Goal: Information Seeking & Learning: Learn about a topic

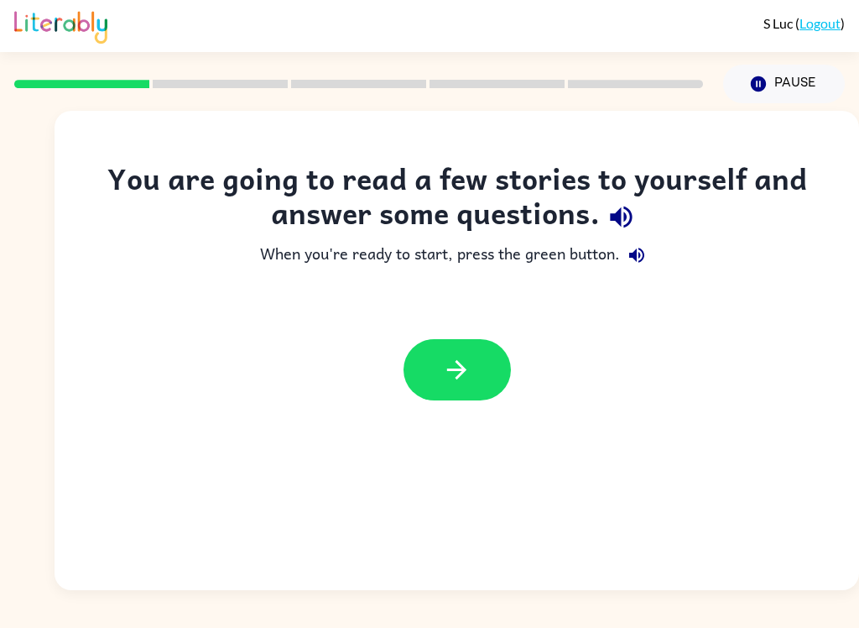
click at [471, 384] on button "button" at bounding box center [457, 369] width 107 height 61
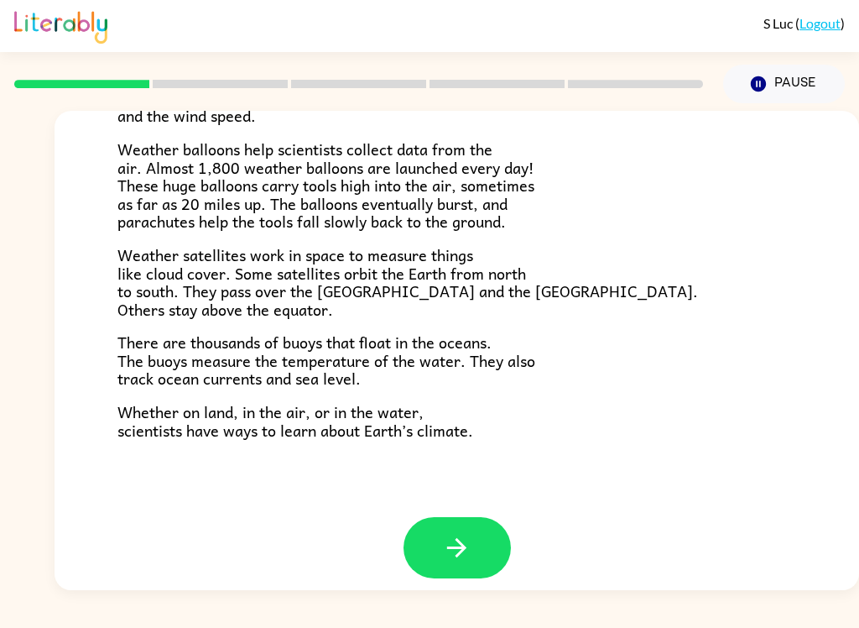
scroll to position [454, 0]
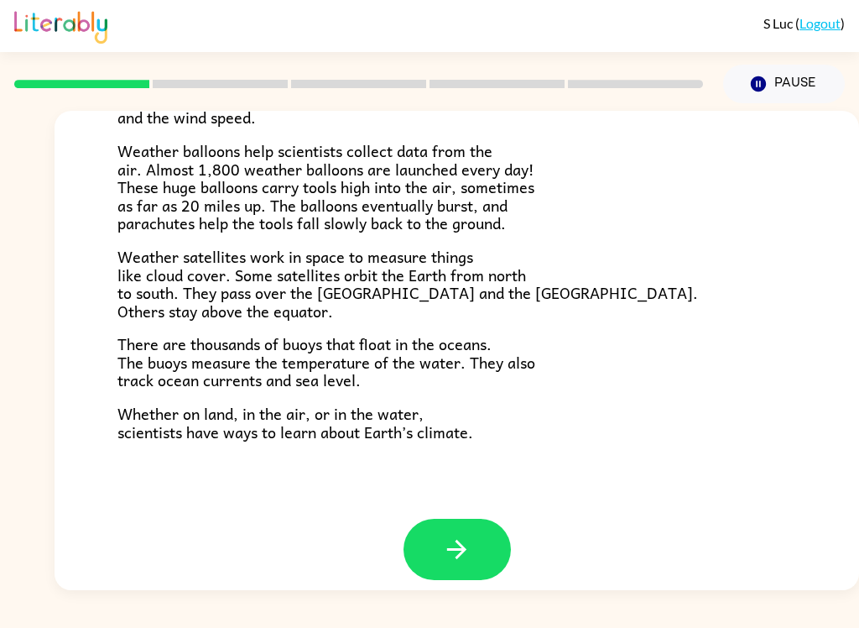
click at [495, 560] on button "button" at bounding box center [457, 548] width 107 height 61
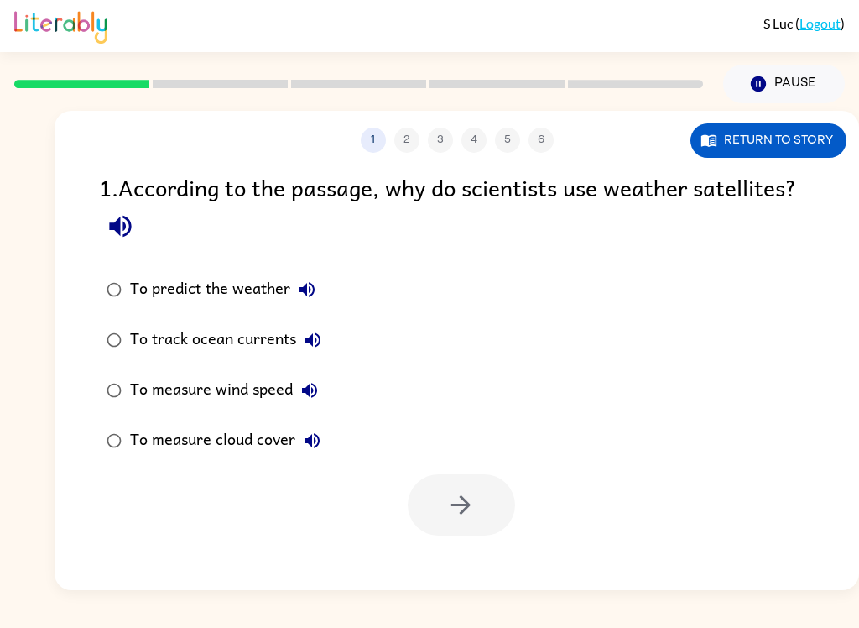
click at [129, 216] on icon "button" at bounding box center [120, 225] width 29 height 29
click at [318, 299] on button "To predict the weather" at bounding box center [307, 290] width 34 height 34
click at [311, 331] on icon "button" at bounding box center [313, 340] width 20 height 20
click at [305, 393] on icon "button" at bounding box center [309, 390] width 15 height 15
click at [315, 440] on icon "button" at bounding box center [312, 440] width 15 height 15
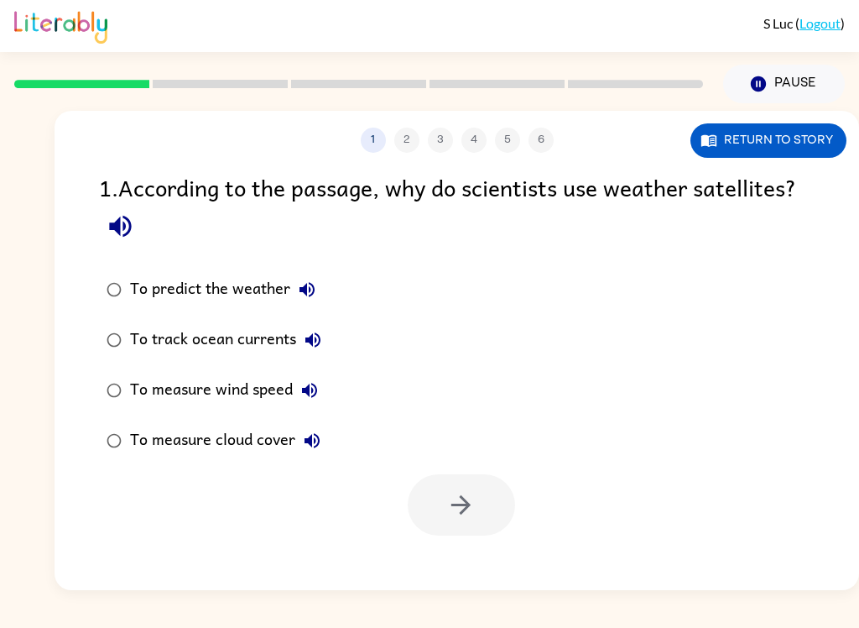
click at [255, 289] on div "To predict the weather" at bounding box center [227, 290] width 194 height 34
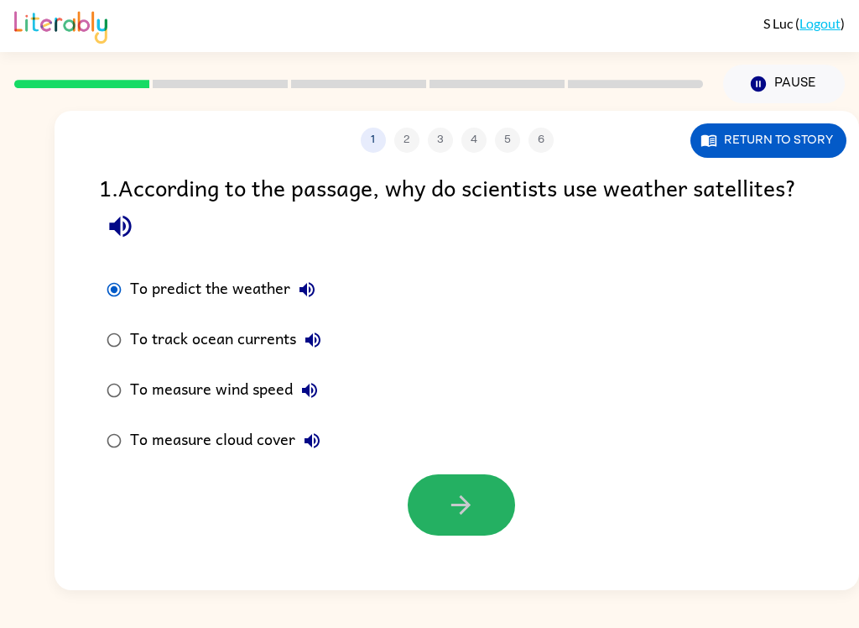
click at [447, 509] on icon "button" at bounding box center [460, 504] width 29 height 29
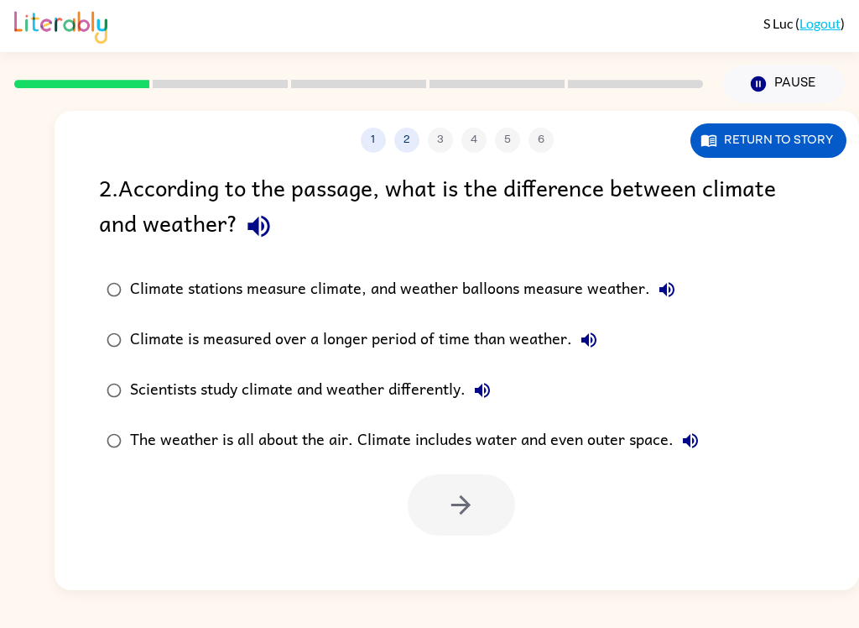
click at [249, 212] on button "button" at bounding box center [258, 226] width 43 height 43
click at [679, 288] on button "Climate stations measure climate, and weather balloons measure weather." at bounding box center [667, 290] width 34 height 34
click at [585, 345] on icon "button" at bounding box center [588, 339] width 15 height 15
click at [512, 386] on label "Scientists study climate and weather differently." at bounding box center [403, 390] width 626 height 50
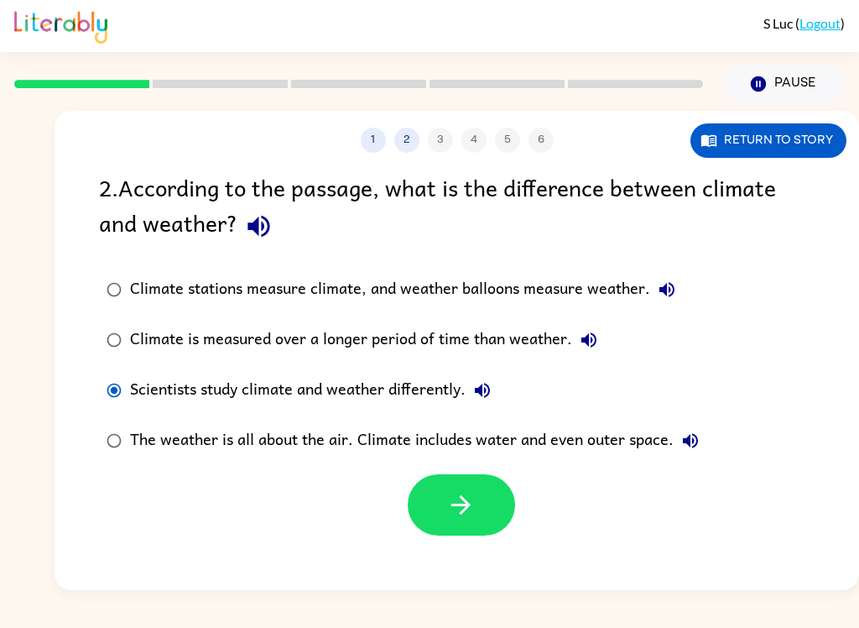
click at [487, 399] on icon "button" at bounding box center [482, 390] width 20 height 20
click at [485, 500] on button "button" at bounding box center [461, 504] width 107 height 61
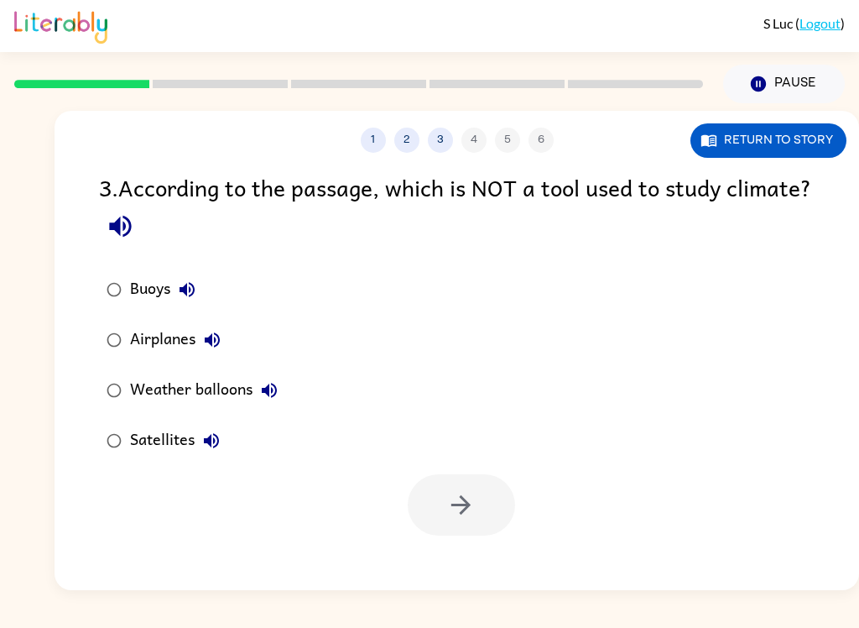
click at [222, 209] on div "3 . According to the passage, which is NOT a tool used to study climate?" at bounding box center [457, 208] width 716 height 78
click at [142, 237] on button "button" at bounding box center [120, 226] width 43 height 43
click at [189, 294] on icon "button" at bounding box center [187, 289] width 20 height 20
click at [217, 344] on icon "button" at bounding box center [212, 340] width 20 height 20
click at [273, 393] on icon "button" at bounding box center [269, 390] width 15 height 15
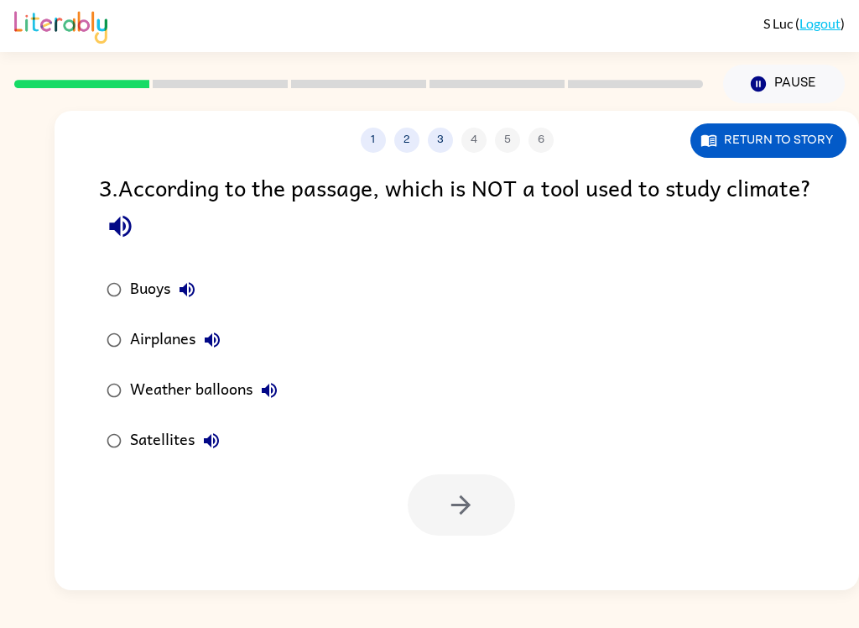
click at [213, 444] on icon "button" at bounding box center [211, 440] width 20 height 20
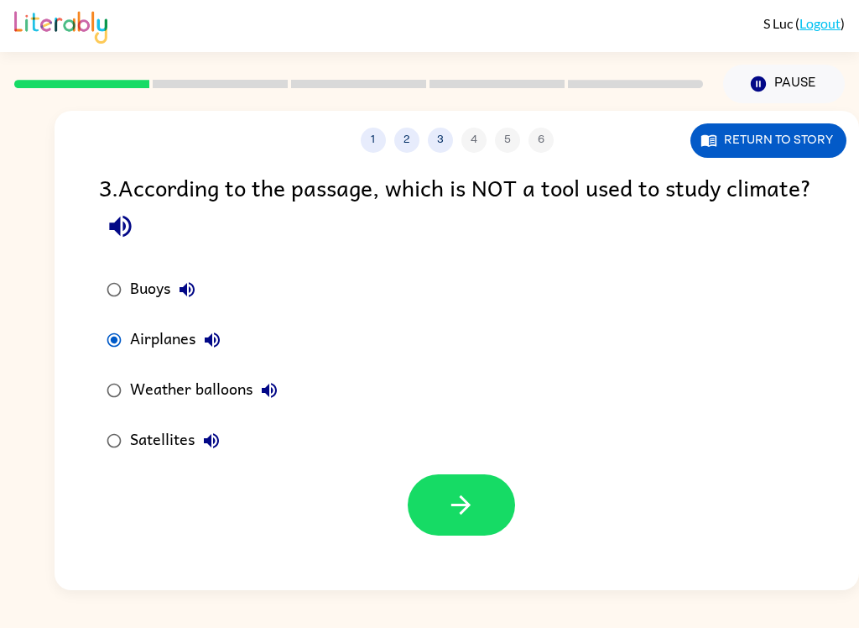
click at [461, 497] on icon "button" at bounding box center [460, 504] width 19 height 19
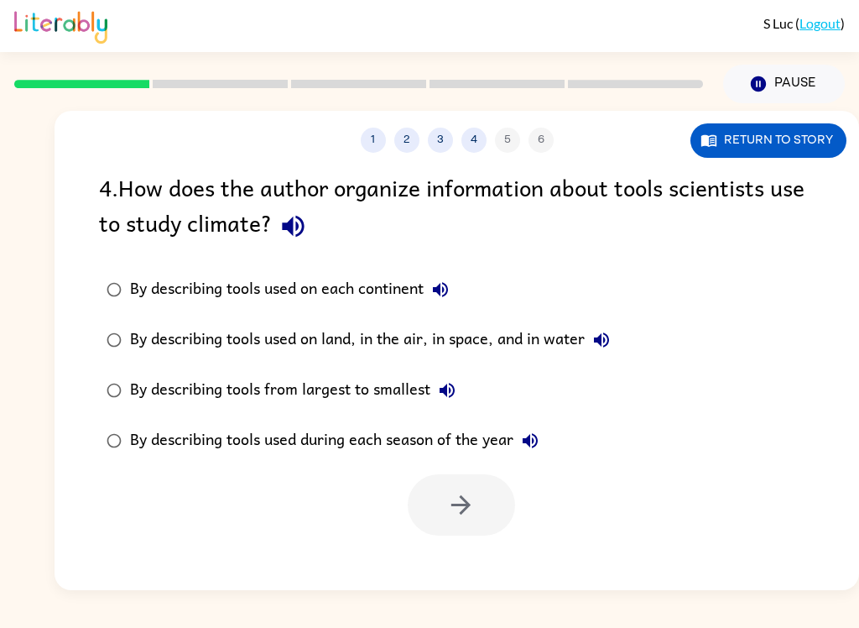
click at [285, 224] on icon "button" at bounding box center [293, 225] width 29 height 29
click at [455, 292] on button "By describing tools used on each continent" at bounding box center [441, 290] width 34 height 34
click at [618, 337] on button "By describing tools used on land, in the air, in space, and in water" at bounding box center [602, 340] width 34 height 34
click at [438, 384] on icon "button" at bounding box center [447, 390] width 20 height 20
click at [554, 423] on label "By describing tools used during each season of the year" at bounding box center [358, 440] width 537 height 50
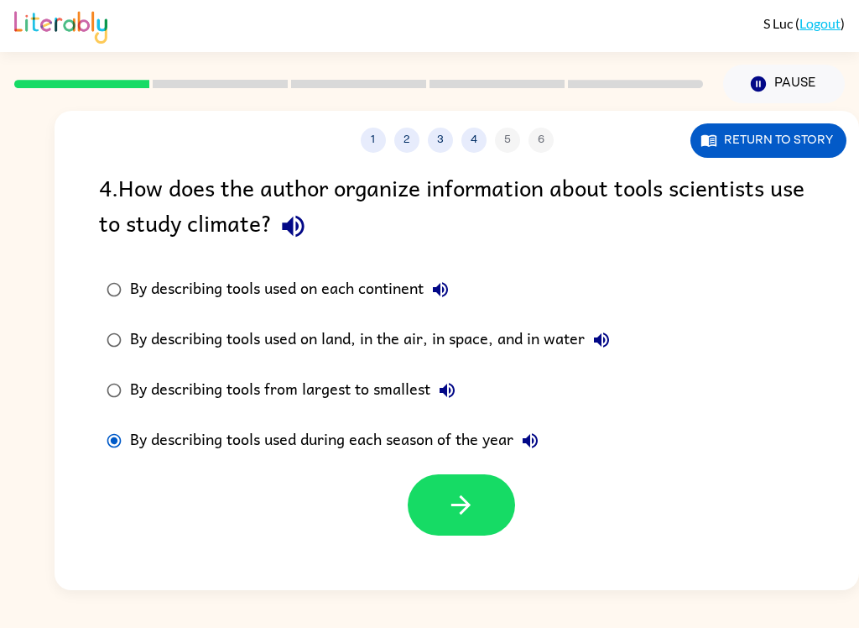
click at [540, 443] on icon "button" at bounding box center [530, 440] width 20 height 20
click at [370, 289] on div "By describing tools used on each continent" at bounding box center [293, 290] width 327 height 34
click at [550, 330] on div "By describing tools used on land, in the air, in space, and in water" at bounding box center [374, 340] width 488 height 34
click at [467, 511] on icon "button" at bounding box center [460, 504] width 29 height 29
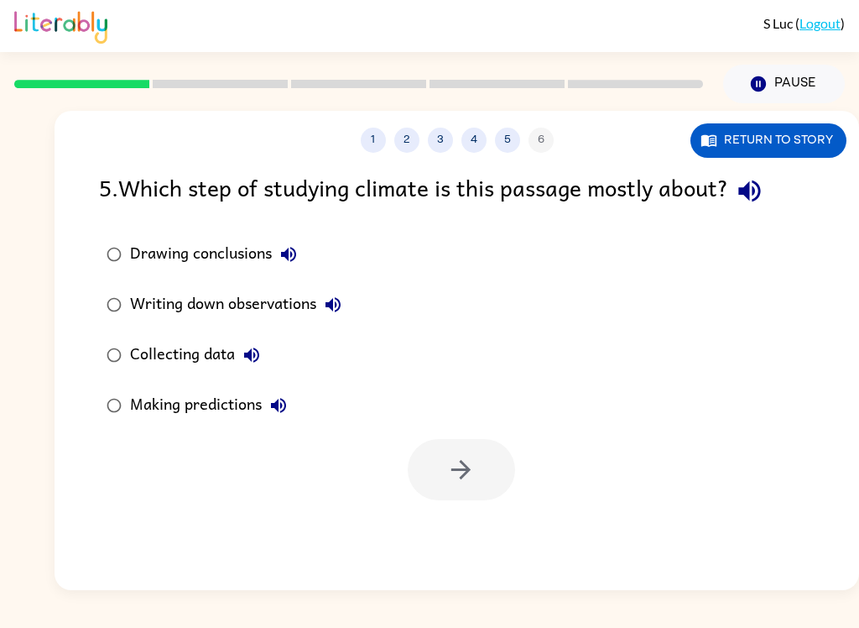
click at [759, 193] on icon "button" at bounding box center [749, 190] width 29 height 29
click at [295, 259] on icon "button" at bounding box center [288, 254] width 15 height 15
click at [336, 301] on icon "button" at bounding box center [333, 304] width 20 height 20
click at [268, 345] on div "Collecting data" at bounding box center [199, 355] width 138 height 34
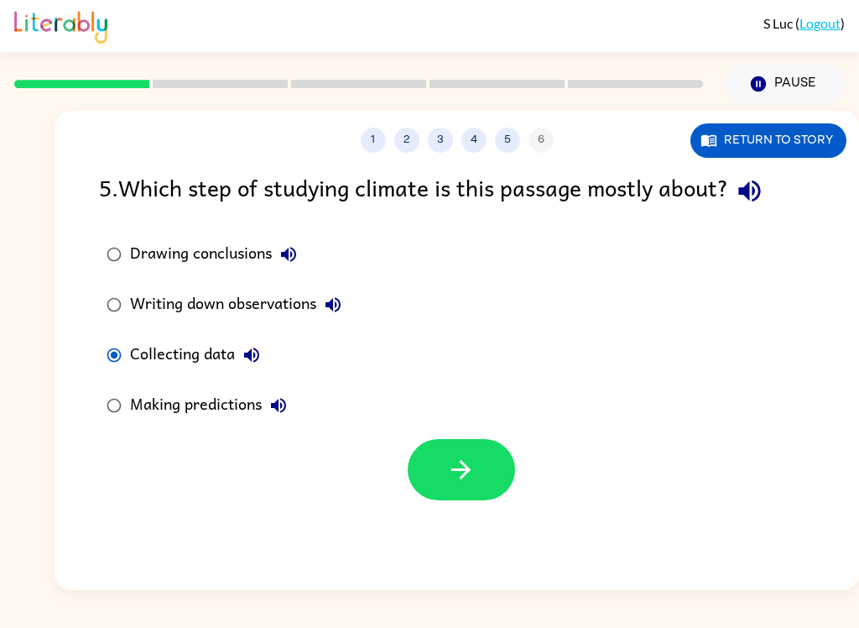
click at [256, 355] on icon "button" at bounding box center [251, 354] width 15 height 15
click at [279, 397] on icon "button" at bounding box center [278, 405] width 20 height 20
click at [466, 452] on button "button" at bounding box center [461, 469] width 107 height 61
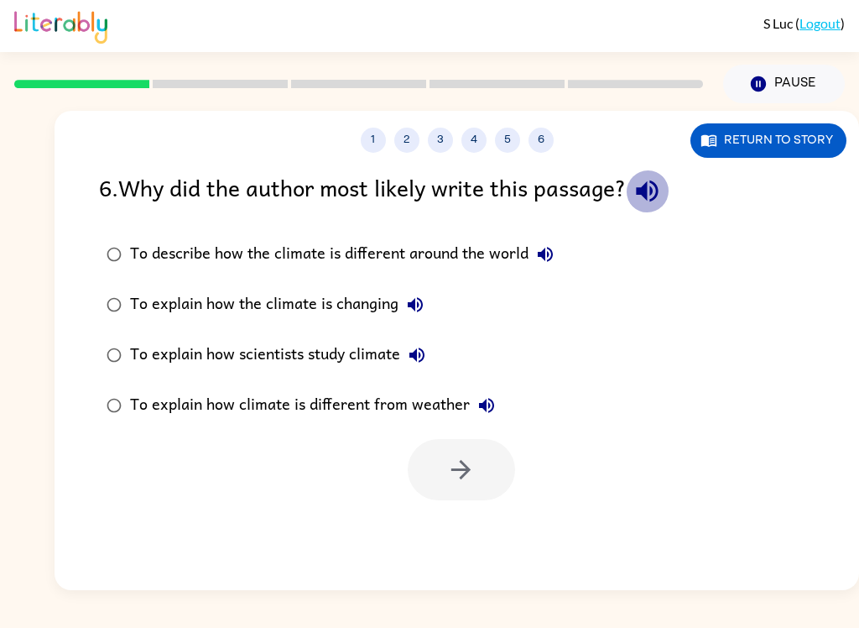
click at [658, 190] on icon "button" at bounding box center [647, 191] width 22 height 22
click at [559, 253] on button "To describe how the climate is different around the world" at bounding box center [546, 254] width 34 height 34
click at [369, 399] on div "To explain how climate is different from weather" at bounding box center [316, 405] width 373 height 34
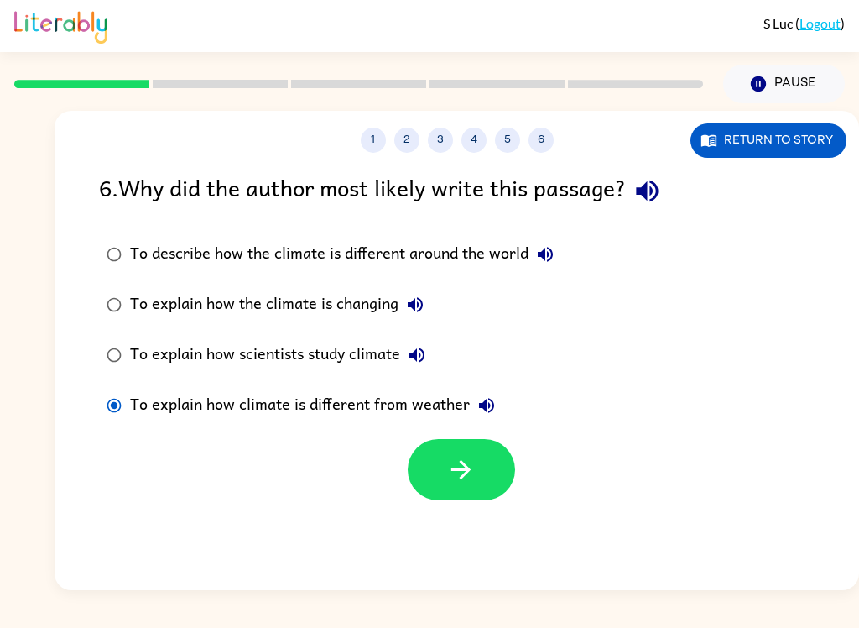
click at [352, 341] on div "To explain how scientists study climate" at bounding box center [282, 355] width 304 height 34
click at [468, 468] on icon "button" at bounding box center [460, 469] width 19 height 19
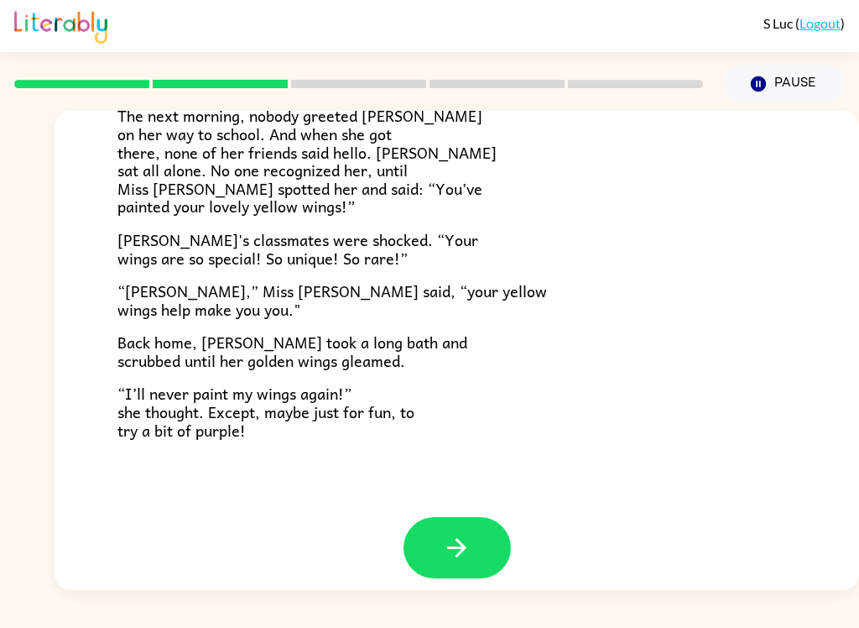
scroll to position [454, 0]
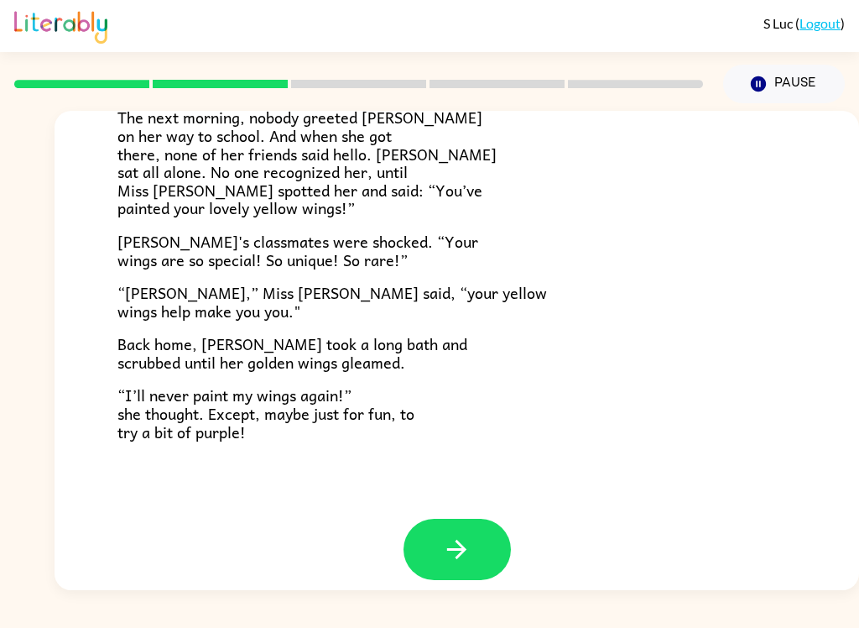
click at [430, 546] on button "button" at bounding box center [457, 548] width 107 height 61
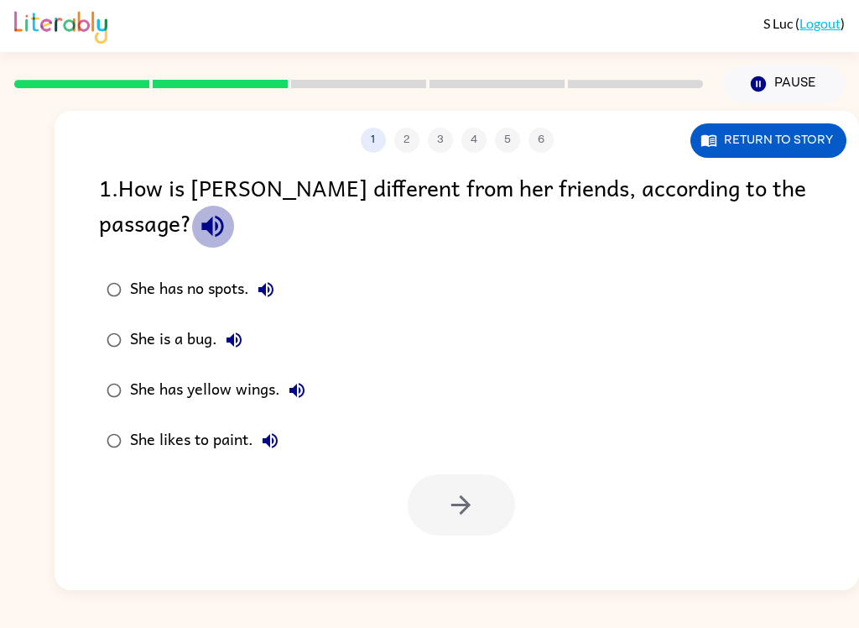
click at [234, 205] on button "button" at bounding box center [212, 226] width 43 height 43
click at [244, 373] on div "She has yellow wings." at bounding box center [222, 390] width 184 height 34
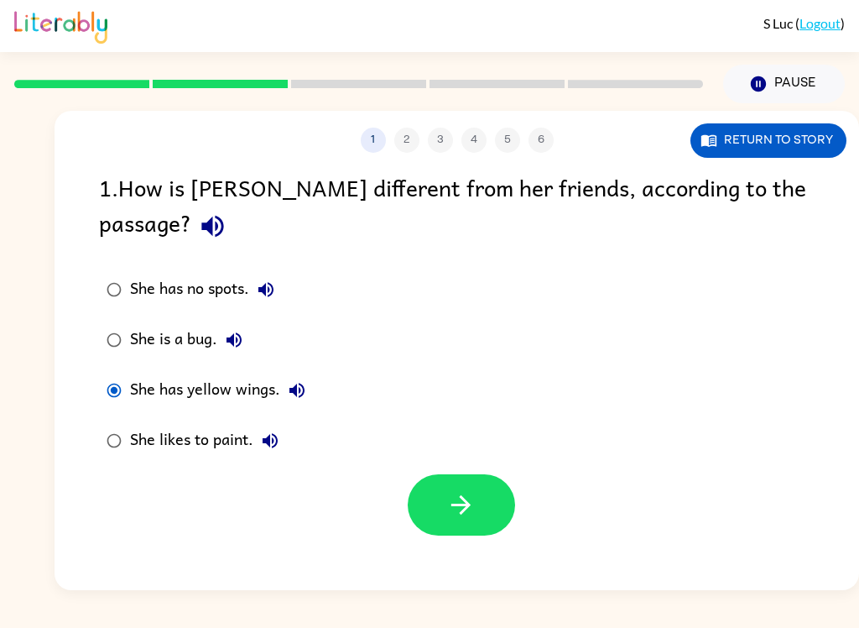
click at [505, 474] on button "button" at bounding box center [461, 504] width 107 height 61
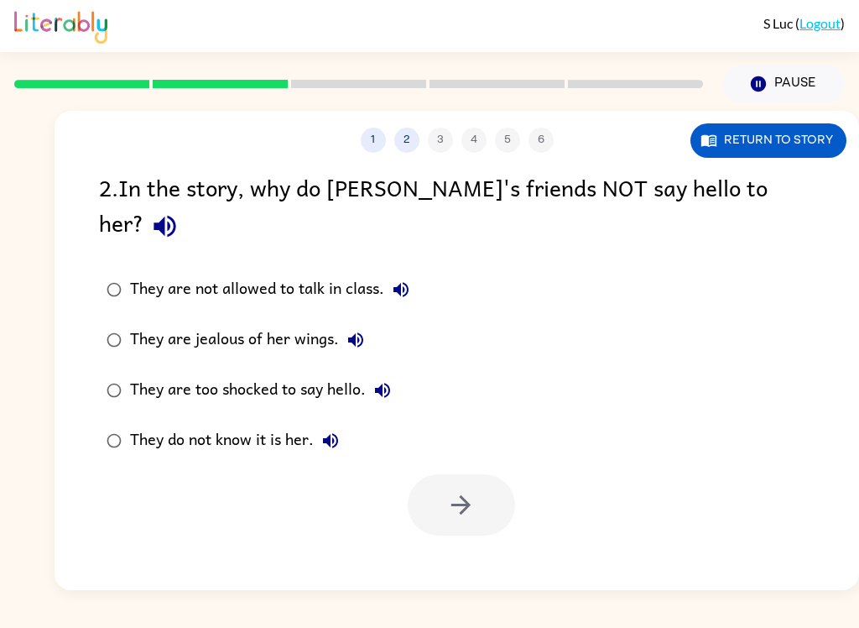
click at [186, 205] on button "button" at bounding box center [164, 226] width 43 height 43
click at [234, 426] on label "They do not know it is her." at bounding box center [258, 440] width 336 height 50
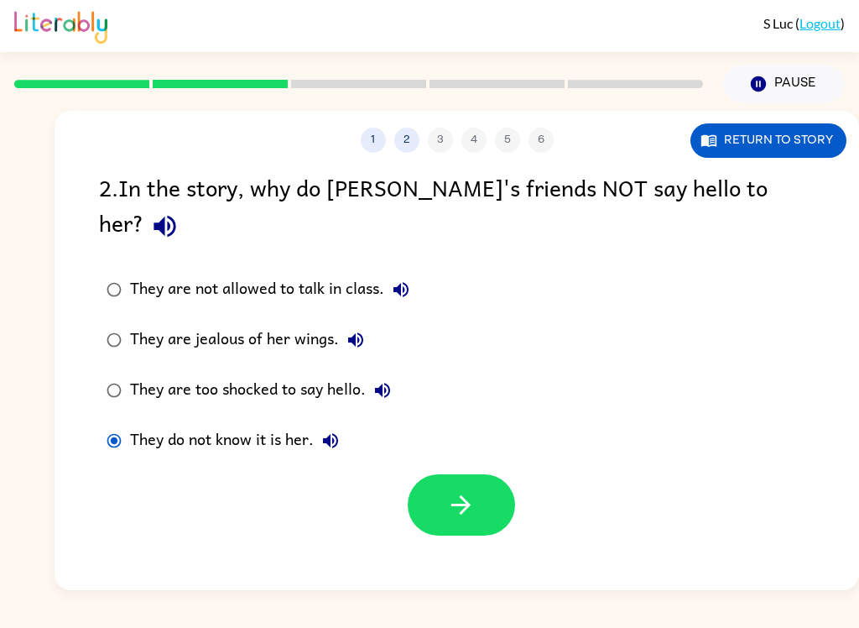
click at [478, 474] on button "button" at bounding box center [461, 504] width 107 height 61
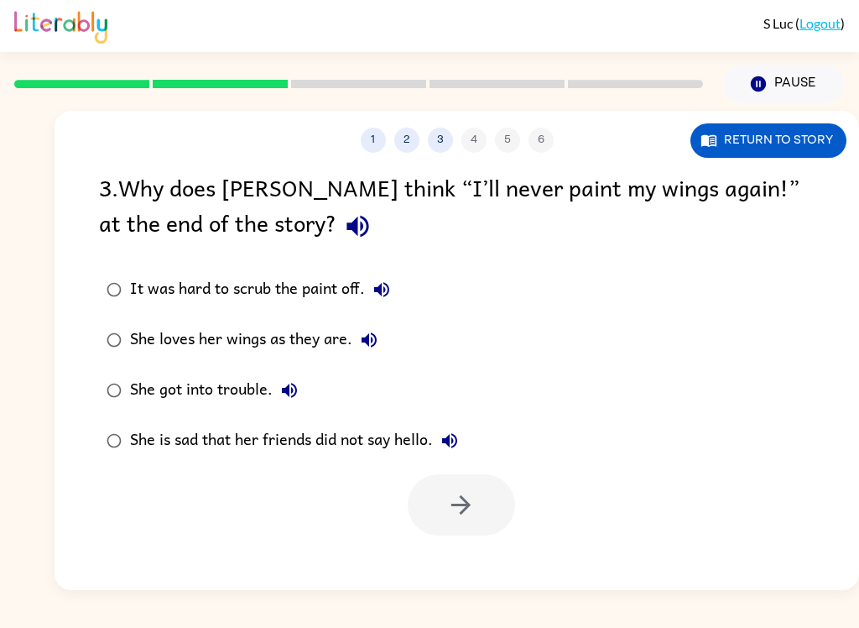
click at [343, 218] on icon "button" at bounding box center [357, 225] width 29 height 29
click at [378, 331] on icon "button" at bounding box center [369, 340] width 20 height 20
click at [332, 341] on div "She loves her wings as they are." at bounding box center [258, 340] width 256 height 34
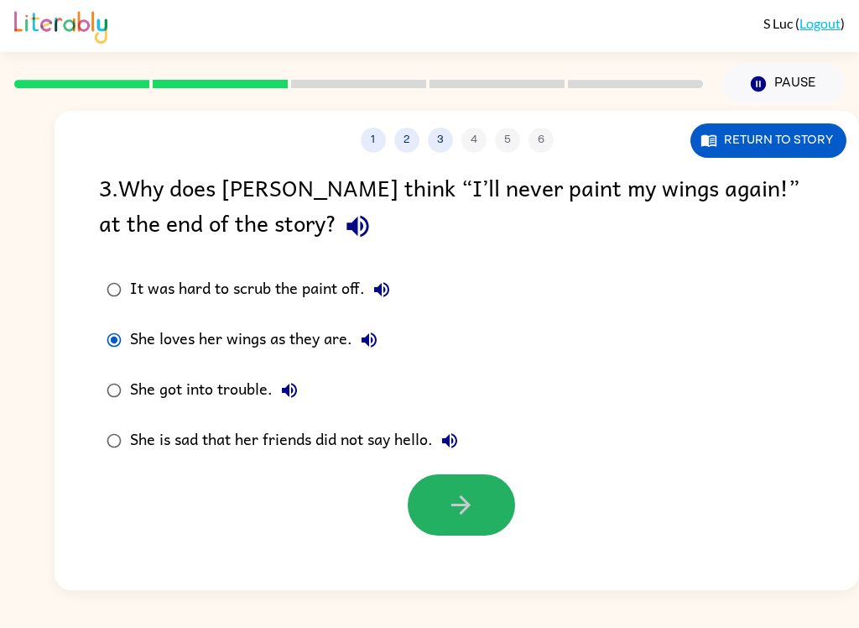
click at [477, 497] on button "button" at bounding box center [461, 504] width 107 height 61
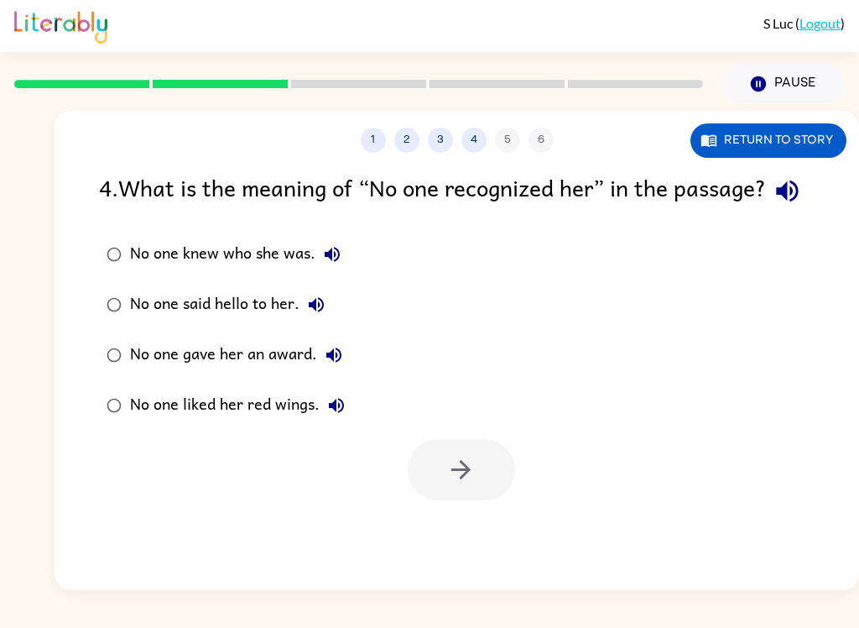
click at [776, 202] on icon "button" at bounding box center [787, 191] width 22 height 22
click at [331, 262] on icon "button" at bounding box center [332, 254] width 15 height 15
click at [331, 321] on button "No one said hello to her." at bounding box center [316, 305] width 34 height 34
click at [349, 372] on button "No one gave her an award." at bounding box center [334, 355] width 34 height 34
click at [334, 413] on icon "button" at bounding box center [336, 405] width 15 height 15
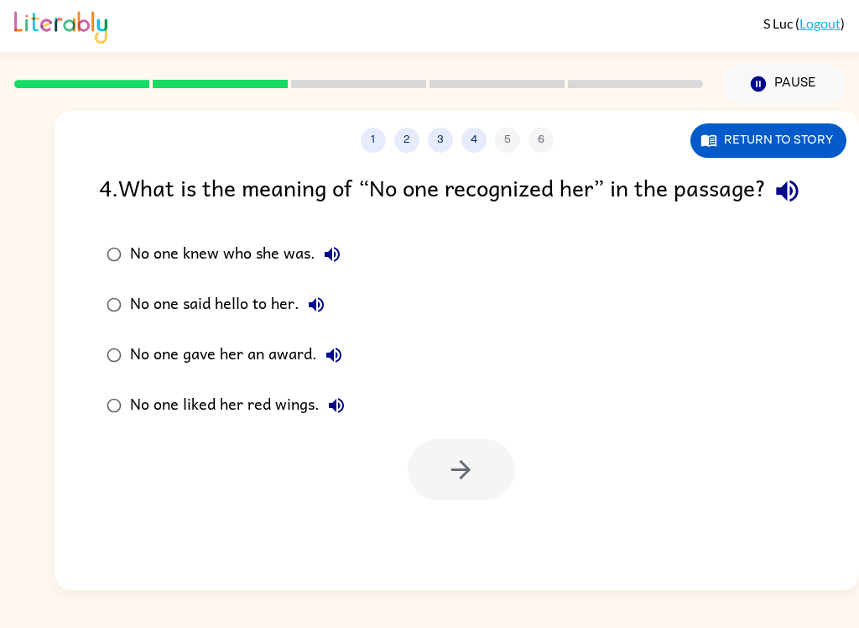
click at [256, 271] on div "No one knew who she was." at bounding box center [239, 254] width 219 height 34
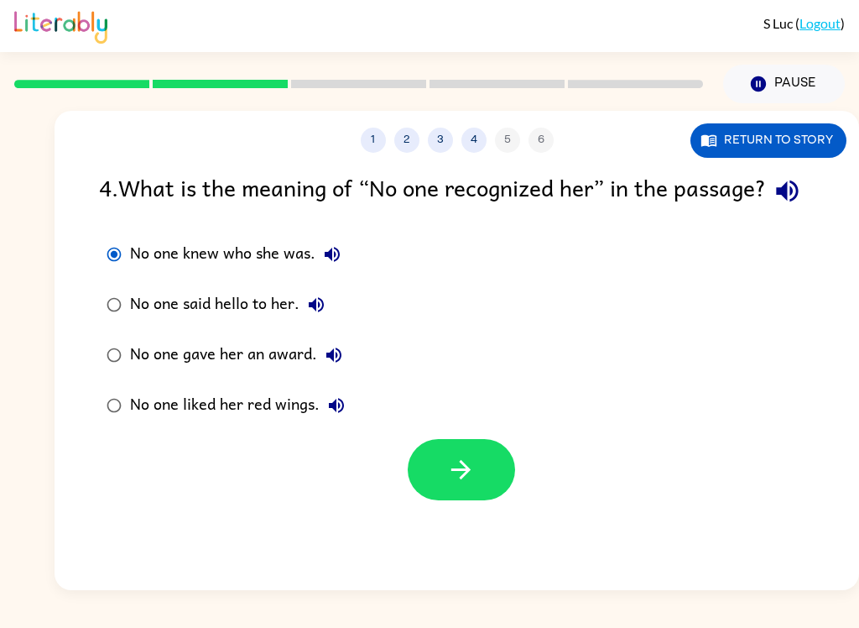
click at [442, 481] on button "button" at bounding box center [461, 469] width 107 height 61
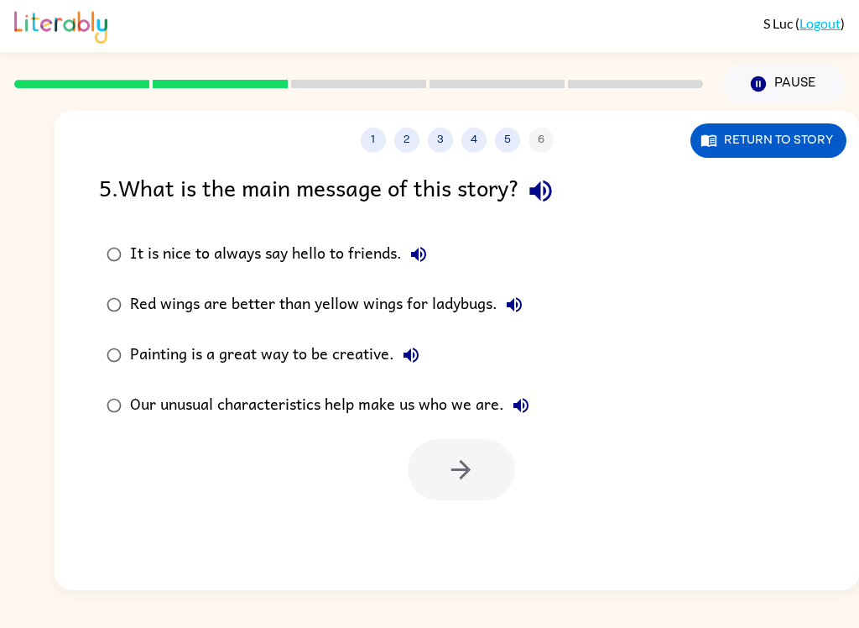
click at [551, 187] on icon "button" at bounding box center [540, 190] width 29 height 29
click at [308, 422] on div "Our unusual characteristics help make us who we are." at bounding box center [334, 405] width 408 height 34
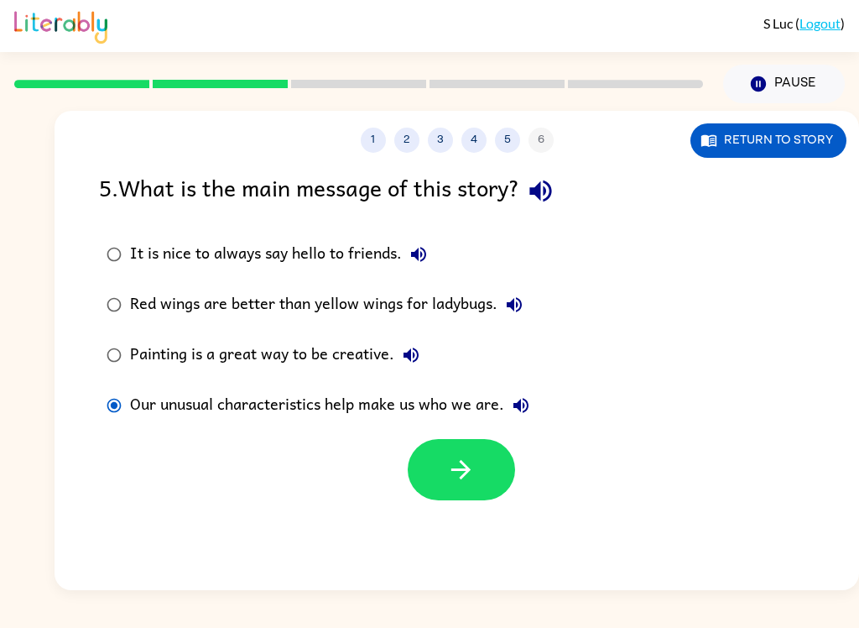
click at [486, 473] on button "button" at bounding box center [461, 469] width 107 height 61
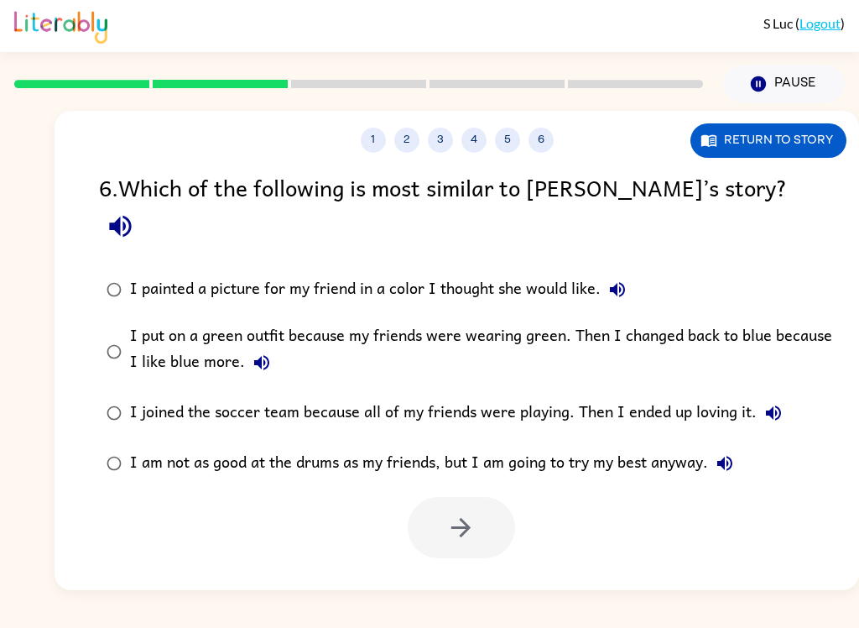
click at [135, 211] on icon "button" at bounding box center [120, 225] width 29 height 29
click at [625, 264] on label "I painted a picture for my friend in a color I thought she would like." at bounding box center [468, 289] width 756 height 50
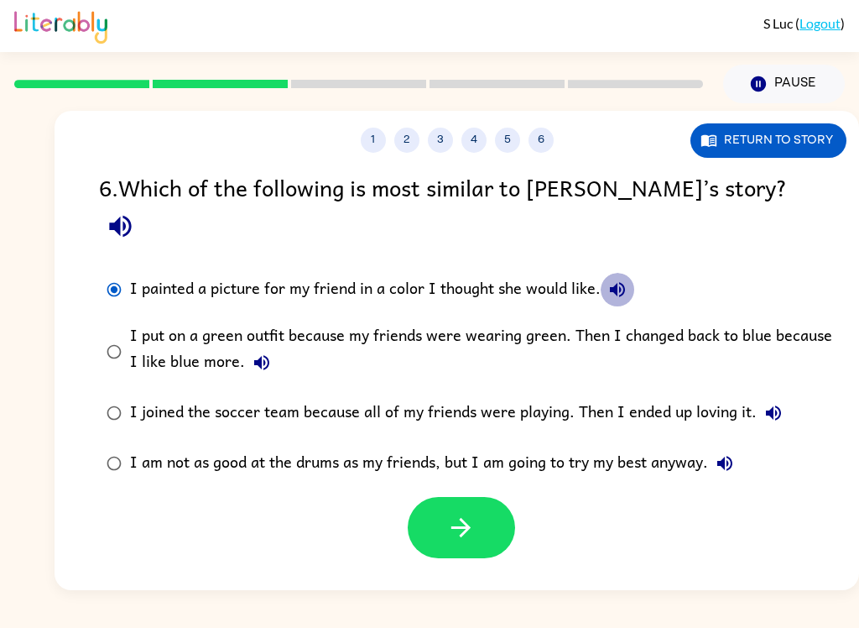
click at [625, 279] on icon "button" at bounding box center [617, 289] width 20 height 20
click at [245, 346] on button "I put on a green outfit because my friends were wearing green. Then I changed b…" at bounding box center [262, 363] width 34 height 34
click at [779, 403] on icon "button" at bounding box center [773, 413] width 20 height 20
click at [742, 446] on button "I am not as good at the drums as my friends, but I am going to try my best anyw…" at bounding box center [725, 463] width 34 height 34
click at [469, 513] on icon "button" at bounding box center [460, 527] width 29 height 29
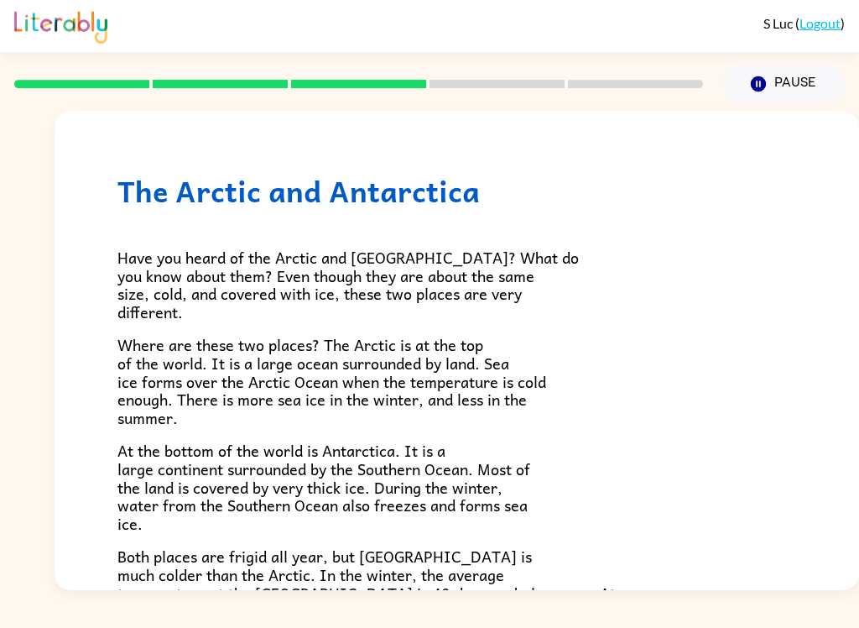
click at [774, 76] on button "Pause Pause" at bounding box center [784, 84] width 122 height 39
